Goal: Information Seeking & Learning: Learn about a topic

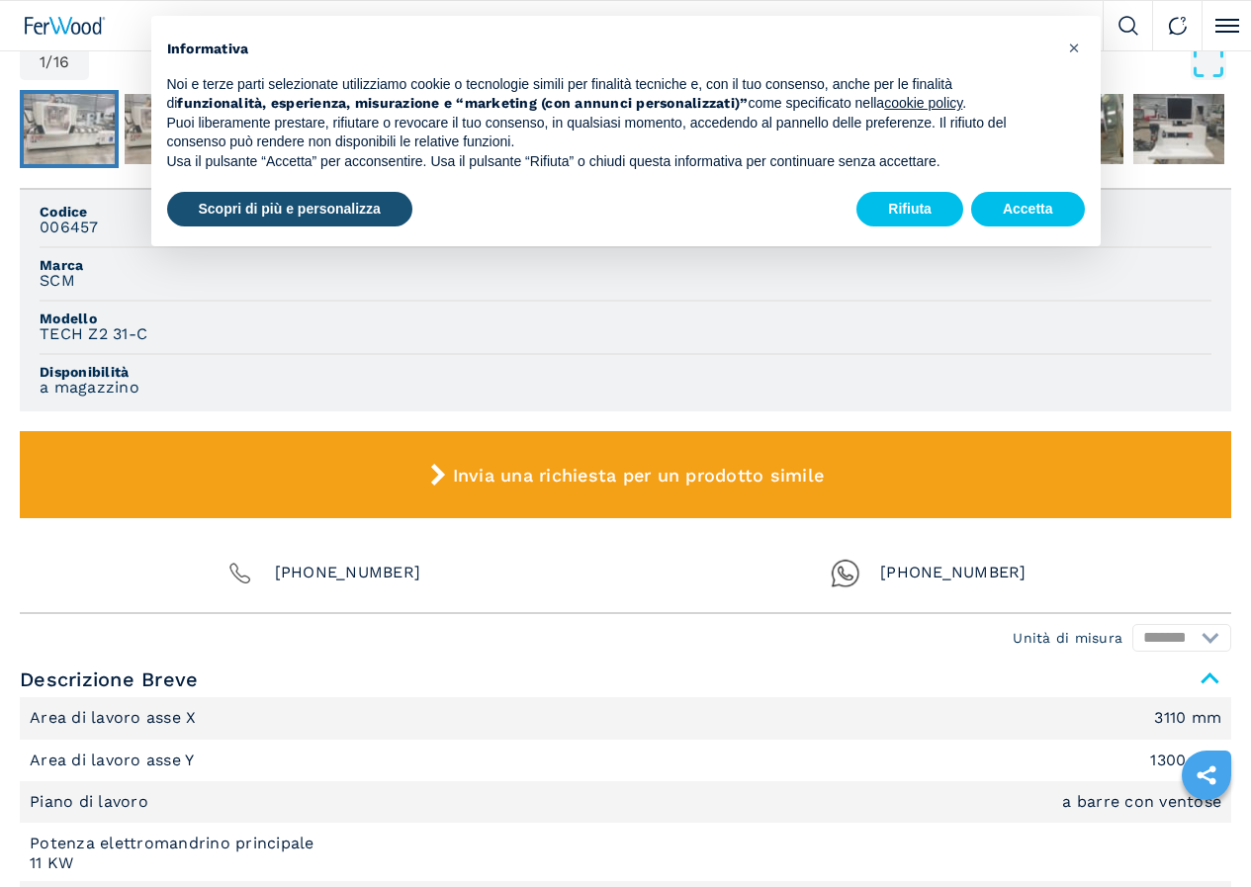
scroll to position [1187, 0]
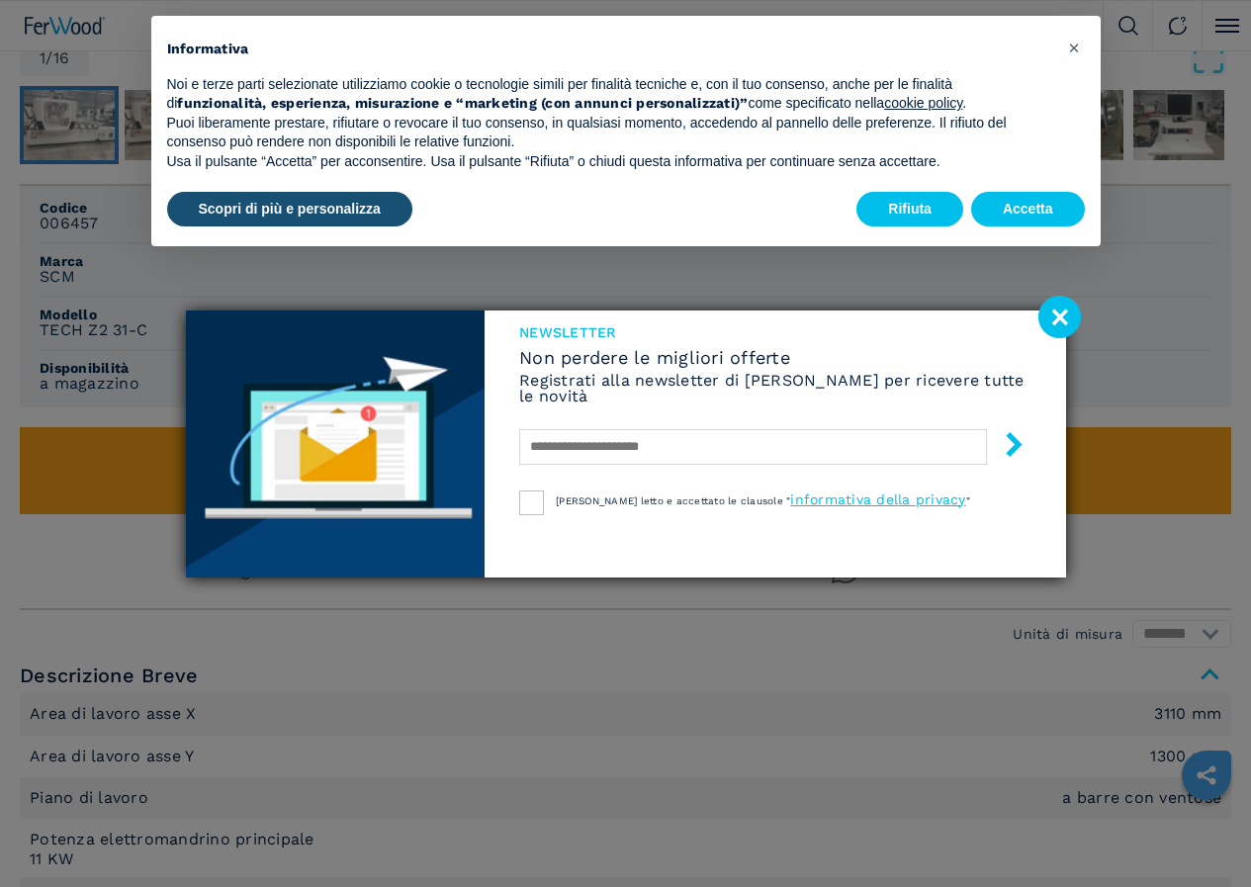
click at [751, 623] on div "NEWSLETTER Non perdere le migliori offerte Registrati alla newsletter di Ferwoo…" at bounding box center [625, 443] width 1251 height 887
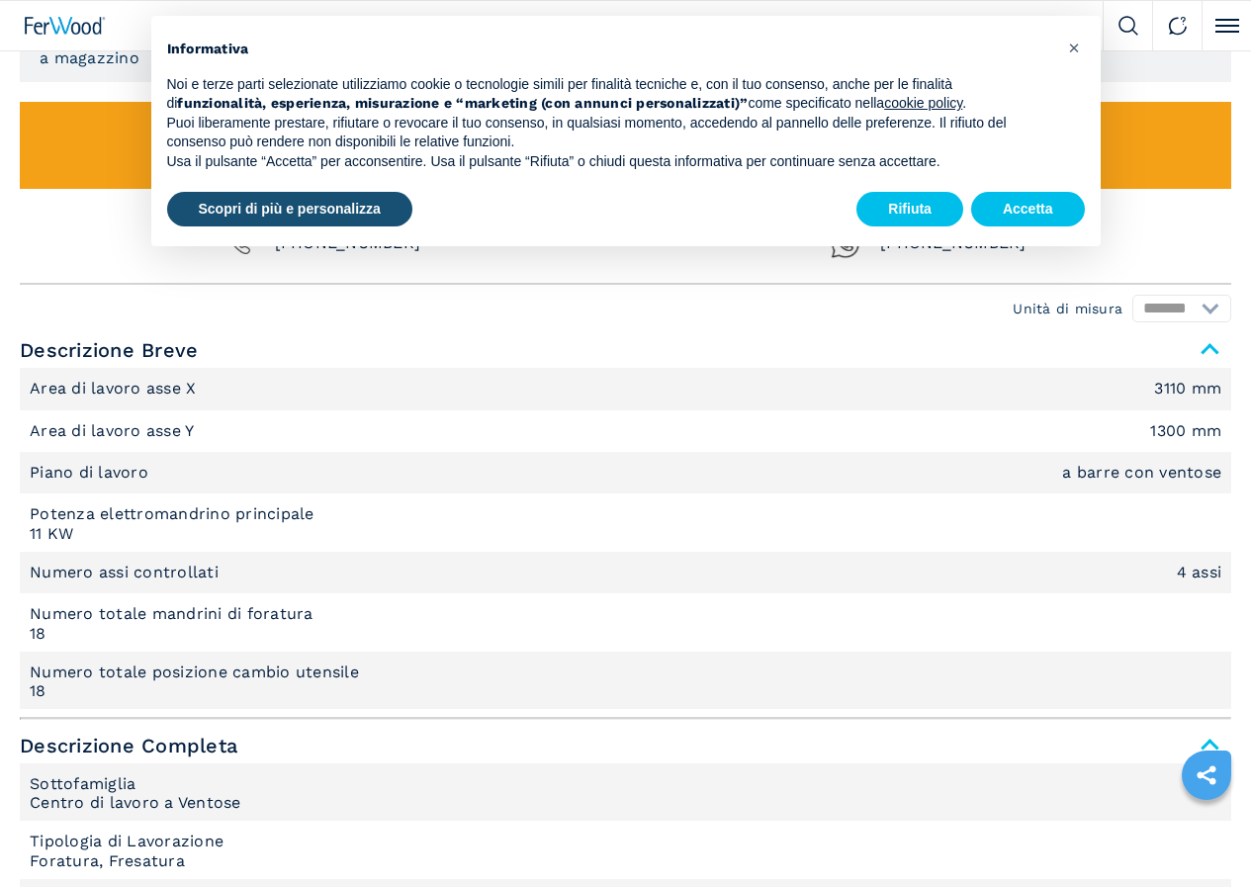
scroll to position [1582, 0]
